Goal: Task Accomplishment & Management: Use online tool/utility

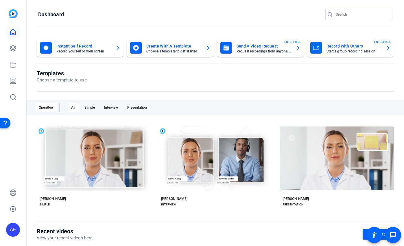
click at [347, 13] on input "Search" at bounding box center [362, 14] width 52 height 7
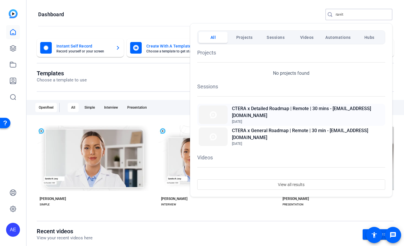
type input "ravit"
click at [286, 114] on h2 "CTERA x Detailed Roadmap | Remote | 30 mins - [EMAIL_ADDRESS][DOMAIN_NAME]" at bounding box center [308, 112] width 152 height 14
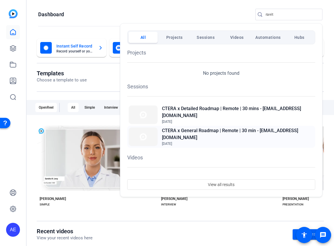
click at [204, 131] on h2 "CTERA x General Roadmap | Remote | 30 min - [EMAIL_ADDRESS][DOMAIN_NAME]" at bounding box center [238, 134] width 152 height 14
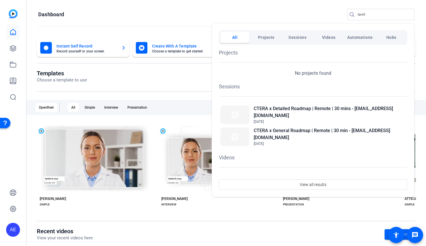
click at [170, 28] on div at bounding box center [213, 123] width 426 height 246
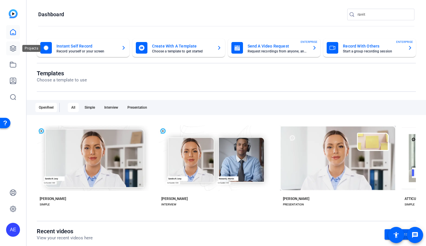
click at [15, 48] on icon at bounding box center [13, 48] width 7 height 7
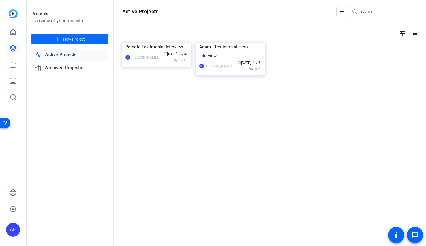
click at [88, 40] on span at bounding box center [69, 39] width 77 height 14
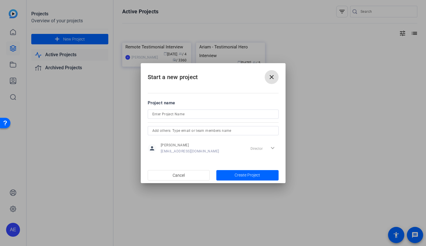
click at [273, 76] on mat-icon "close" at bounding box center [271, 76] width 7 height 7
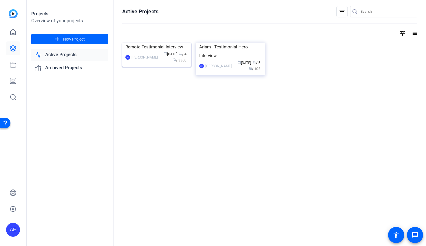
click at [150, 43] on img at bounding box center [156, 43] width 69 height 0
click at [150, 76] on div "Projects Overview of your projects add New Project Active Projects Archived Pro…" at bounding box center [226, 123] width 399 height 246
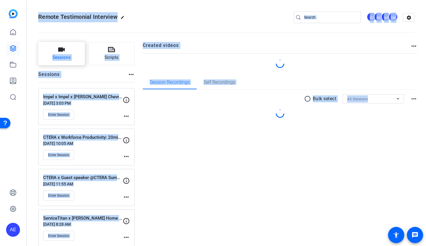
click at [98, 78] on div "Sessions more_horiz" at bounding box center [86, 76] width 96 height 11
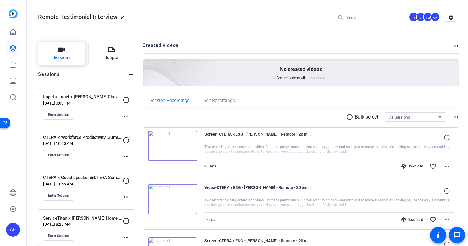
click at [67, 55] on span "Sessions" at bounding box center [61, 57] width 18 height 7
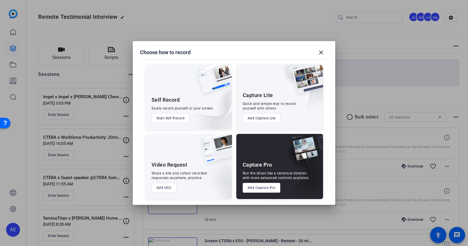
click at [264, 189] on button "Add Capture Pro" at bounding box center [262, 188] width 38 height 10
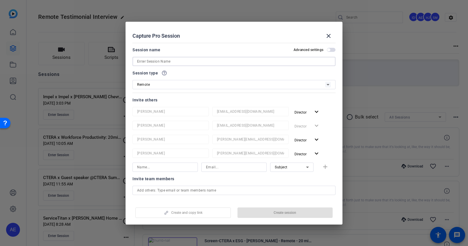
click at [183, 58] on input at bounding box center [234, 61] width 194 height 7
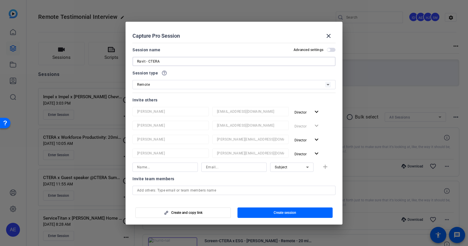
scroll to position [4, 0]
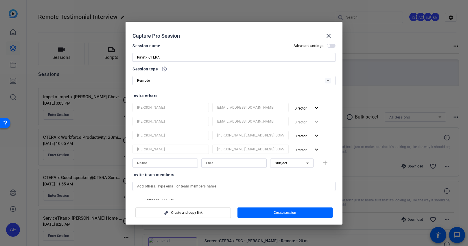
type input "Ravit - CTERA"
click at [311, 134] on span "button" at bounding box center [307, 136] width 30 height 14
click at [309, 144] on span "Director" at bounding box center [313, 147] width 13 height 7
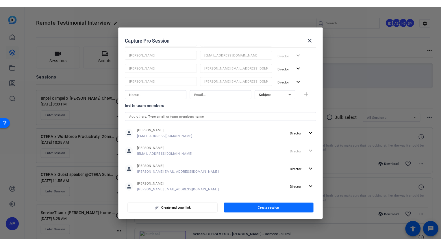
scroll to position [82, 0]
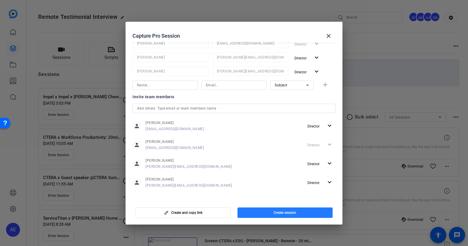
click at [286, 213] on span "Create session" at bounding box center [285, 212] width 23 height 5
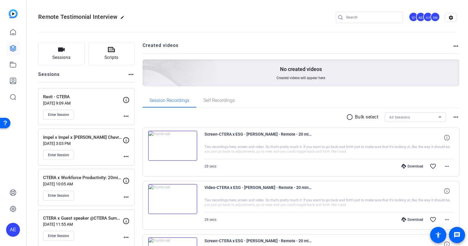
click at [101, 102] on p "[DATE] 9:09 AM" at bounding box center [83, 103] width 80 height 5
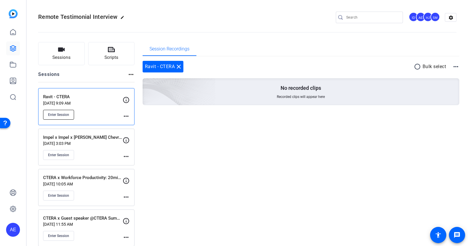
click at [65, 114] on span "Enter Session" at bounding box center [58, 114] width 21 height 5
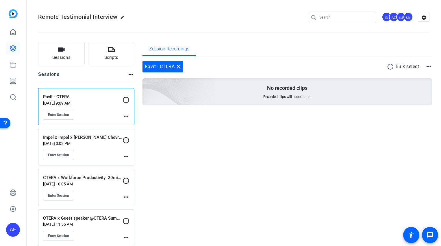
click at [129, 115] on mat-icon "more_horiz" at bounding box center [126, 116] width 7 height 7
click at [144, 126] on span "Edit Session" at bounding box center [140, 124] width 26 height 7
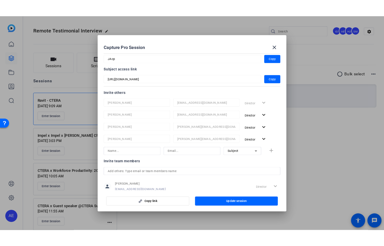
scroll to position [36, 0]
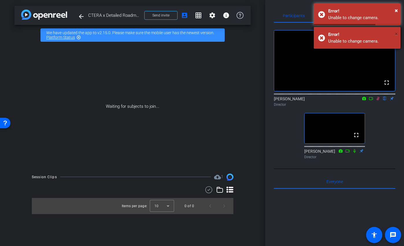
click at [395, 32] on span "×" at bounding box center [396, 33] width 3 height 7
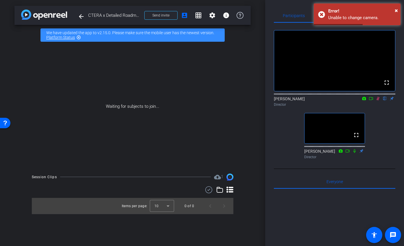
click at [378, 96] on mat-icon at bounding box center [378, 98] width 7 height 5
click at [373, 96] on icon at bounding box center [371, 98] width 5 height 4
click at [380, 96] on icon at bounding box center [378, 98] width 5 height 4
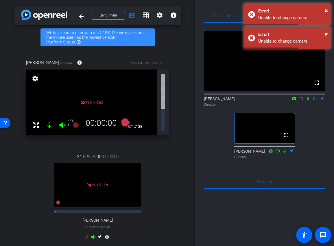
click at [303, 97] on icon at bounding box center [301, 98] width 4 height 3
click at [310, 96] on icon at bounding box center [308, 98] width 5 height 4
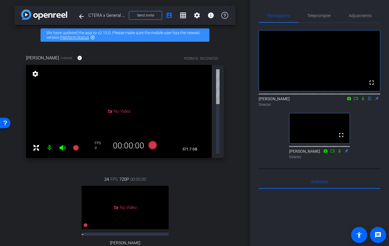
click at [334, 96] on icon at bounding box center [355, 98] width 5 height 4
click at [334, 97] on icon at bounding box center [362, 98] width 3 height 3
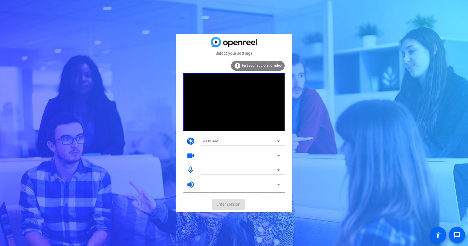
click at [228, 203] on mat-card-actions "Enter session" at bounding box center [234, 204] width 116 height 15
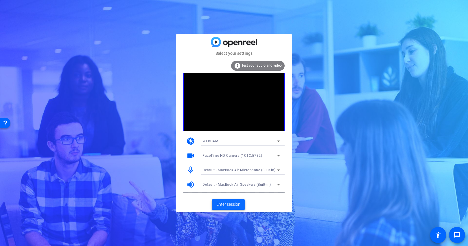
click at [231, 205] on span "Enter session" at bounding box center [228, 204] width 24 height 6
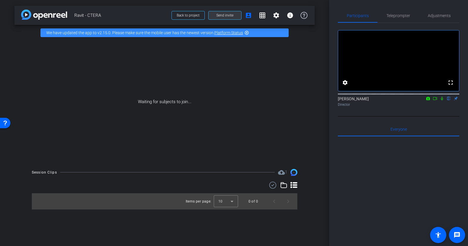
click at [229, 17] on span "Send invite" at bounding box center [224, 15] width 17 height 5
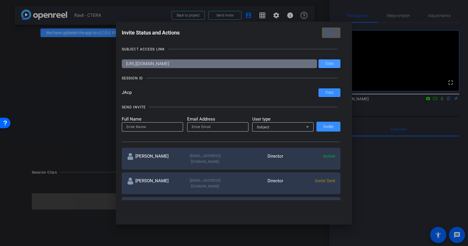
click at [336, 62] on span at bounding box center [330, 64] width 22 height 14
click at [331, 65] on span "Copy" at bounding box center [329, 63] width 8 height 4
click at [328, 94] on span "Copy" at bounding box center [329, 92] width 8 height 4
click at [330, 34] on mat-icon "close" at bounding box center [330, 32] width 7 height 7
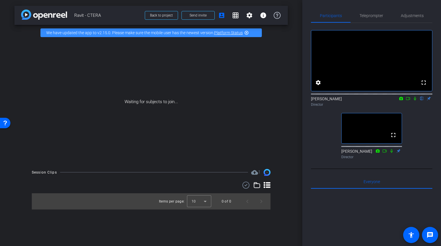
click at [399, 153] on icon at bounding box center [399, 151] width 5 height 4
click at [399, 152] on icon at bounding box center [399, 150] width 4 height 4
click at [404, 19] on span "Adjustments" at bounding box center [412, 16] width 23 height 14
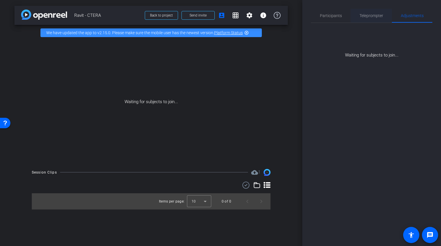
click at [369, 13] on span "Teleprompter" at bounding box center [372, 16] width 24 height 14
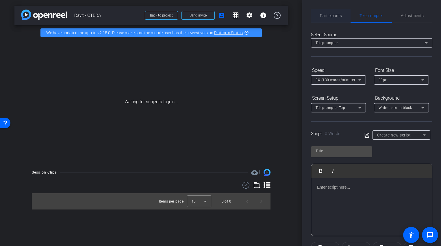
click at [330, 13] on span "Participants" at bounding box center [331, 16] width 22 height 14
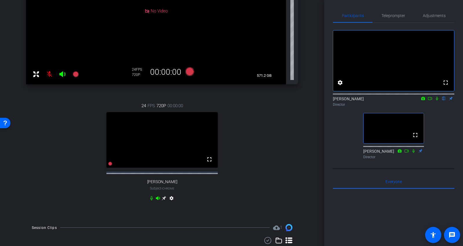
scroll to position [122, 0]
click at [432, 17] on span "Adjustments" at bounding box center [434, 16] width 23 height 4
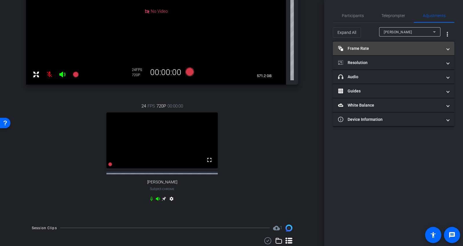
click at [410, 47] on mat-panel-title "Frame Rate Frame Rate" at bounding box center [390, 48] width 104 height 6
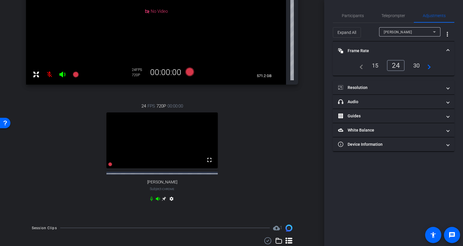
click at [408, 32] on span "Shira Kirshboim" at bounding box center [398, 32] width 28 height 4
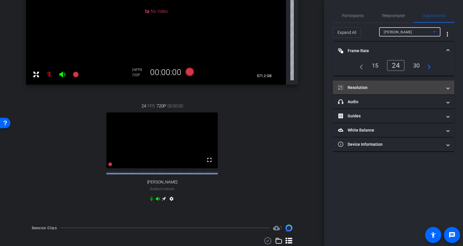
click at [388, 85] on mat-panel-title "Resolution" at bounding box center [390, 87] width 104 height 6
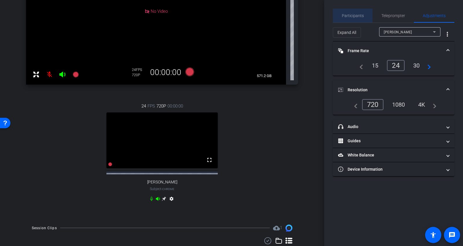
click at [356, 16] on span "Participants" at bounding box center [353, 16] width 22 height 4
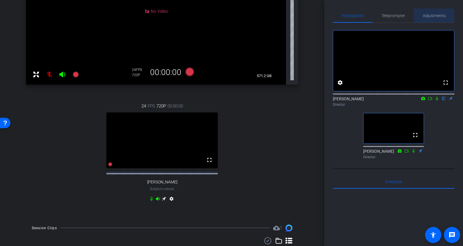
click at [440, 17] on span "Adjustments" at bounding box center [434, 16] width 23 height 4
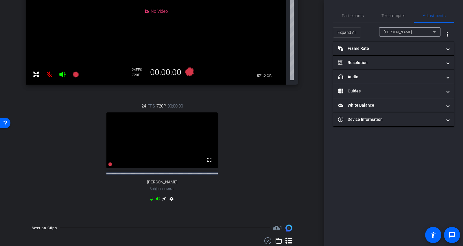
click at [407, 36] on div "Shira Kirshboim" at bounding box center [410, 31] width 52 height 9
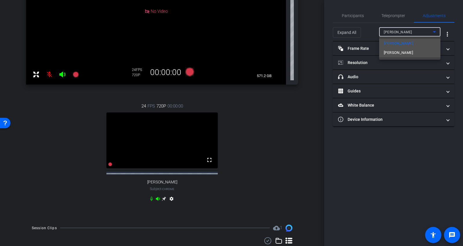
click at [395, 55] on span "Ravit Sadeh" at bounding box center [398, 52] width 29 height 7
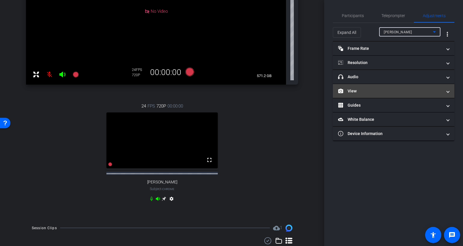
click at [384, 91] on mat-panel-title "View" at bounding box center [390, 91] width 104 height 6
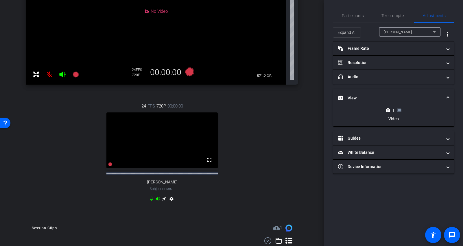
click at [397, 107] on div "|" at bounding box center [393, 110] width 21 height 6
click at [399, 108] on icon at bounding box center [399, 109] width 4 height 3
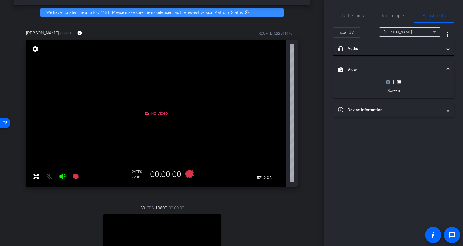
scroll to position [17, 0]
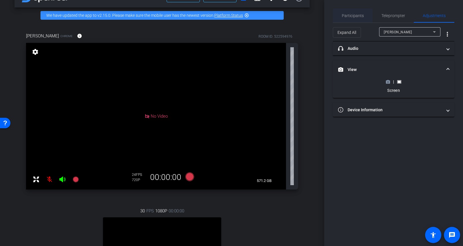
click at [363, 10] on span "Participants" at bounding box center [353, 16] width 22 height 14
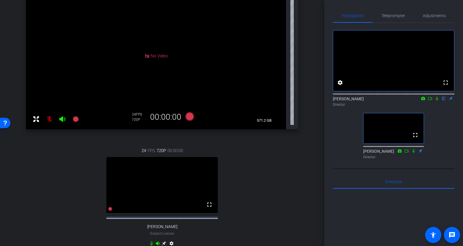
scroll to position [21, 0]
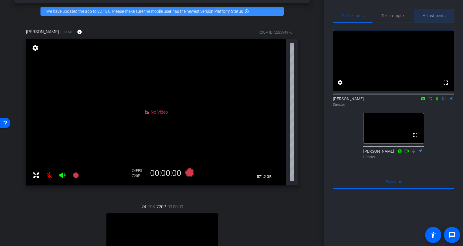
click at [440, 18] on span "Adjustments" at bounding box center [434, 16] width 23 height 14
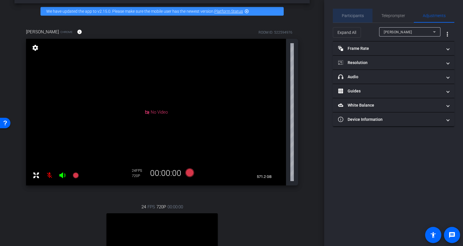
click at [354, 15] on span "Participants" at bounding box center [353, 16] width 22 height 4
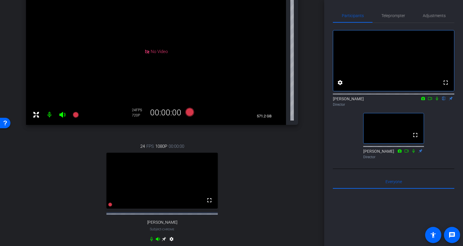
scroll to position [66, 0]
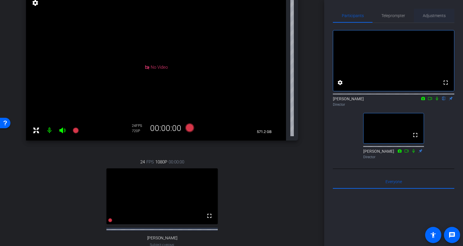
click at [438, 16] on span "Adjustments" at bounding box center [434, 16] width 23 height 4
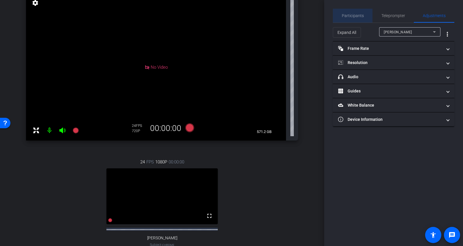
click at [356, 18] on span "Participants" at bounding box center [353, 16] width 22 height 14
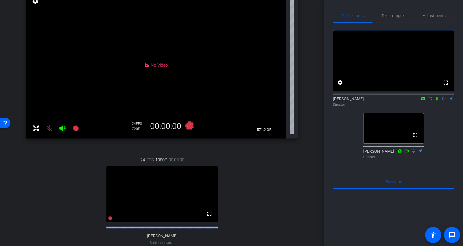
scroll to position [62, 0]
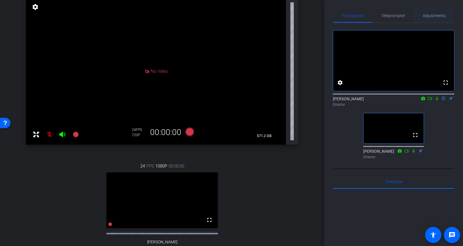
click at [441, 16] on span "Adjustments" at bounding box center [434, 16] width 23 height 4
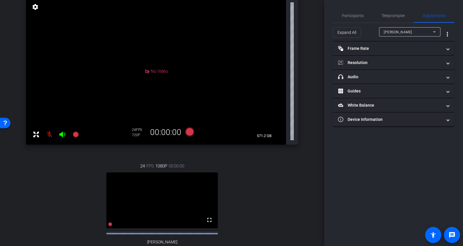
click at [404, 29] on div "Shira Kirshboim" at bounding box center [408, 31] width 49 height 7
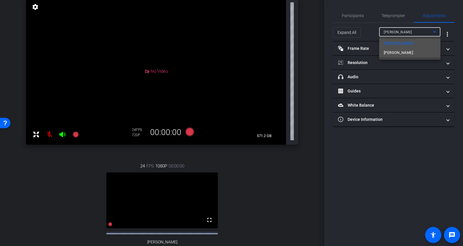
click at [404, 52] on span "Ravit Sadeh" at bounding box center [398, 52] width 29 height 7
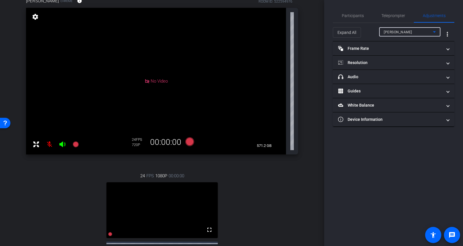
scroll to position [0, 0]
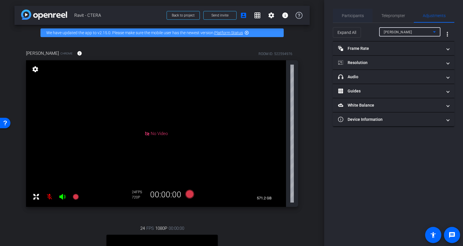
click at [362, 19] on span "Participants" at bounding box center [353, 16] width 22 height 14
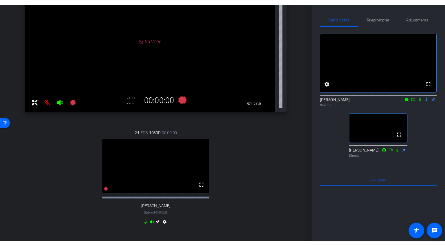
scroll to position [100, 0]
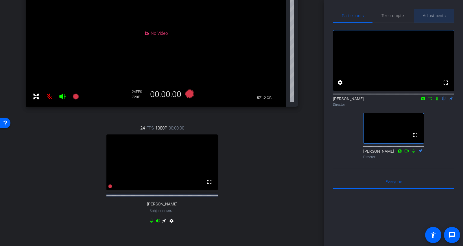
click at [438, 18] on span "Adjustments" at bounding box center [434, 16] width 23 height 4
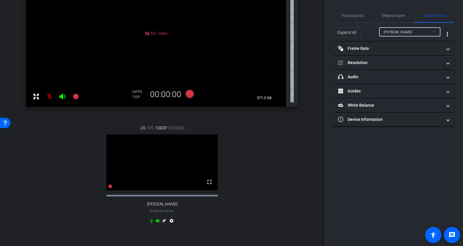
click at [404, 33] on span "Shira Kirshboim" at bounding box center [398, 32] width 28 height 4
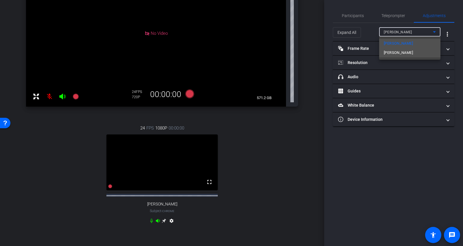
click at [400, 50] on span "Ravit Sadeh" at bounding box center [398, 52] width 29 height 7
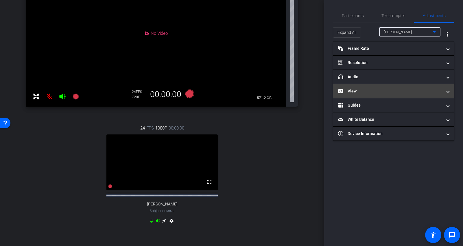
click at [392, 87] on mat-expansion-panel-header "View" at bounding box center [394, 91] width 122 height 14
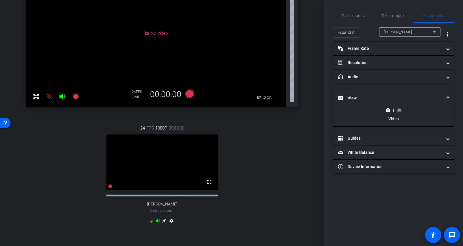
click at [399, 109] on rect at bounding box center [399, 110] width 3 height 2
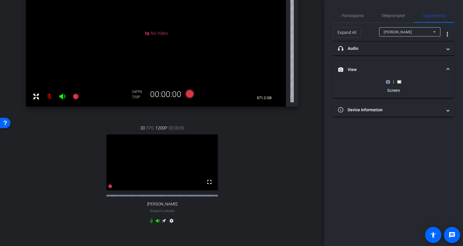
click at [389, 82] on icon at bounding box center [388, 81] width 4 height 3
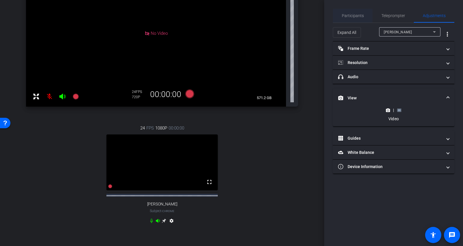
click at [352, 16] on span "Participants" at bounding box center [353, 16] width 22 height 4
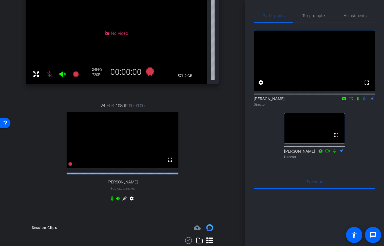
scroll to position [82, 0]
click at [125, 200] on icon at bounding box center [124, 198] width 5 height 5
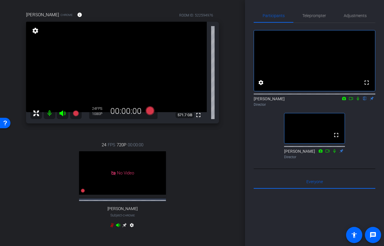
scroll to position [0, 0]
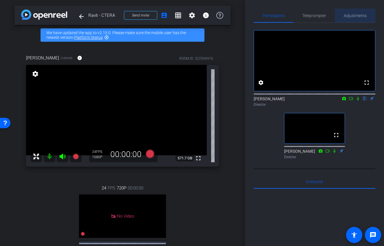
click at [348, 20] on span "Adjustments" at bounding box center [354, 16] width 23 height 14
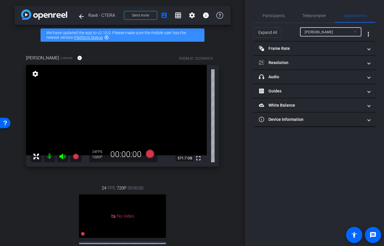
click at [323, 33] on span "Shira Kirshboim" at bounding box center [318, 32] width 28 height 4
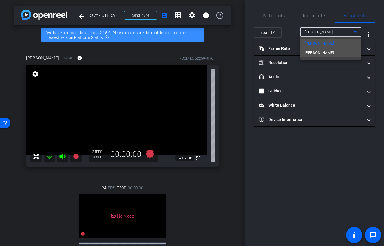
click at [323, 51] on span "Ravit Sadeh" at bounding box center [318, 52] width 29 height 7
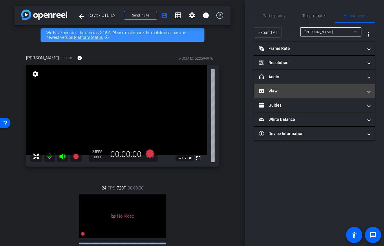
click at [319, 88] on mat-panel-title "View" at bounding box center [311, 91] width 104 height 6
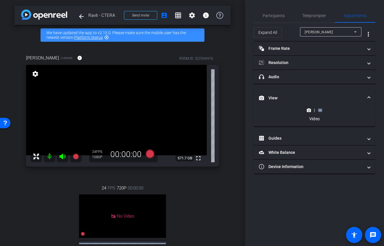
click at [321, 110] on rect at bounding box center [319, 110] width 3 height 2
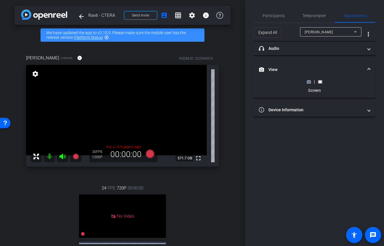
click at [309, 81] on circle at bounding box center [308, 81] width 1 height 1
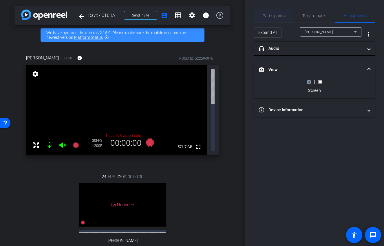
click at [283, 16] on span "Participants" at bounding box center [273, 16] width 22 height 4
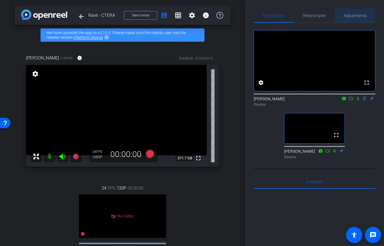
click at [357, 14] on span "Adjustments" at bounding box center [354, 16] width 23 height 4
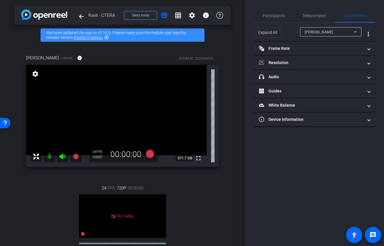
click at [319, 33] on span "Shira Kirshboim" at bounding box center [318, 32] width 28 height 4
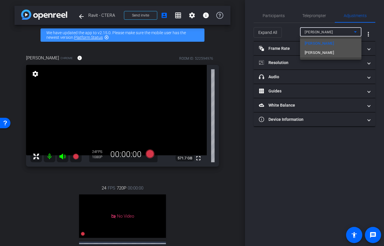
click at [321, 52] on span "Ravit Sadeh" at bounding box center [318, 52] width 29 height 7
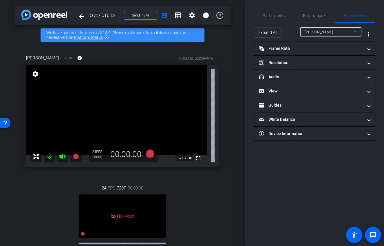
click at [330, 34] on div "Ravit Sadeh" at bounding box center [328, 31] width 49 height 7
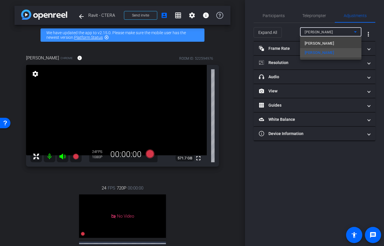
click at [293, 32] on div at bounding box center [192, 123] width 384 height 246
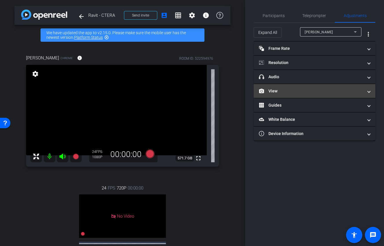
click at [297, 93] on mat-panel-title "View" at bounding box center [311, 91] width 104 height 6
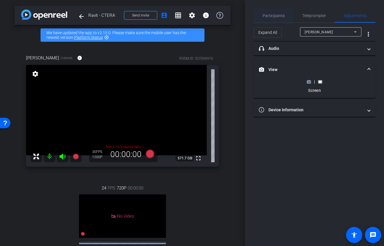
click at [274, 19] on span "Participants" at bounding box center [273, 16] width 22 height 14
